Goal: Information Seeking & Learning: Learn about a topic

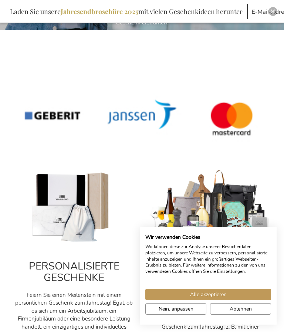
click at [195, 298] on span "Alle akzeptieren" at bounding box center [208, 295] width 37 height 8
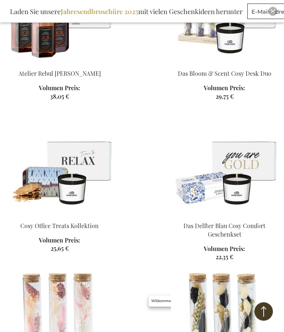
scroll to position [1816, 0]
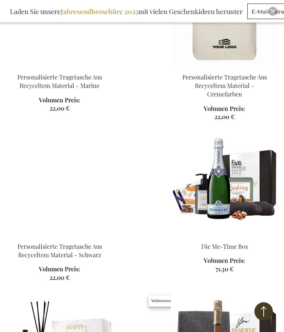
scroll to position [6667, 0]
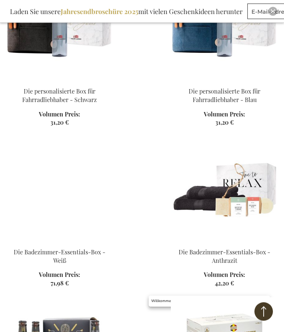
scroll to position [8726, 0]
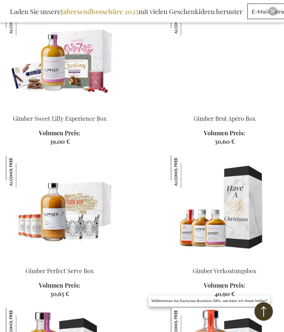
scroll to position [9863, 0]
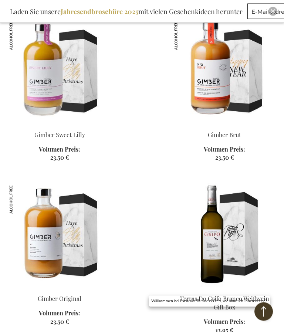
scroll to position [10139, 0]
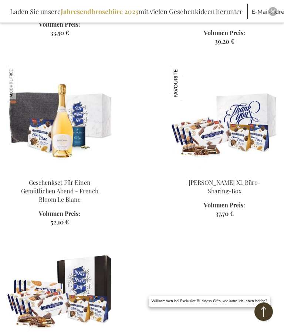
scroll to position [9296, 0]
